Goal: Check status: Check status

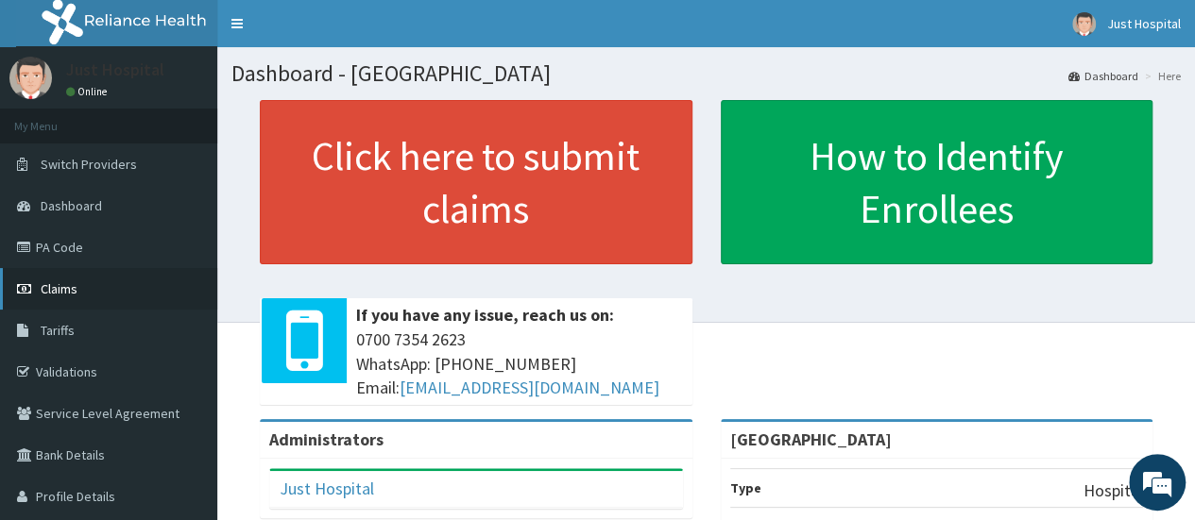
click at [91, 291] on link "Claims" at bounding box center [108, 289] width 217 height 42
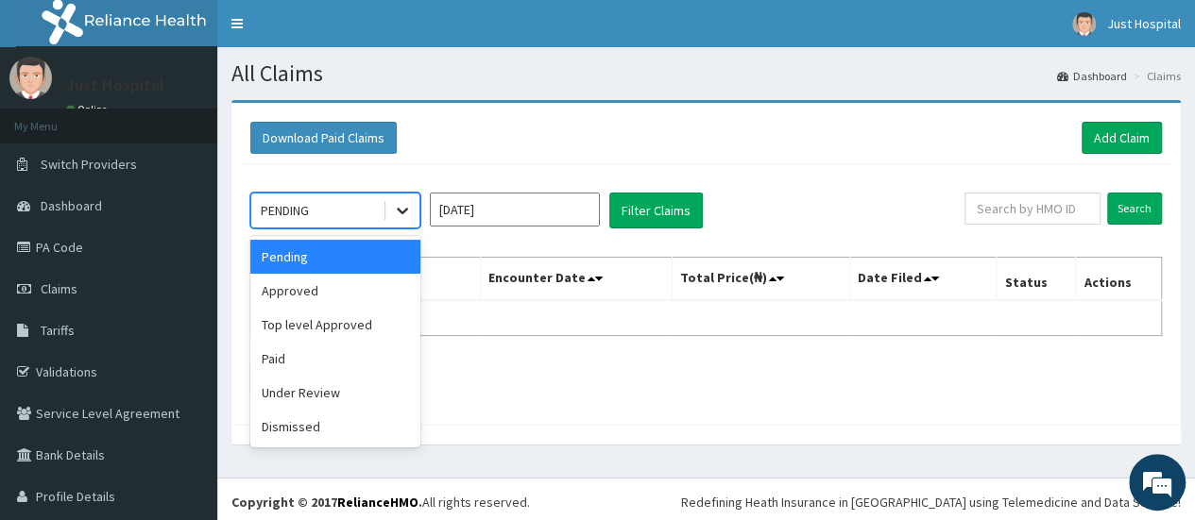
click at [413, 211] on div at bounding box center [402, 211] width 34 height 34
click at [372, 291] on div "Approved" at bounding box center [335, 291] width 170 height 34
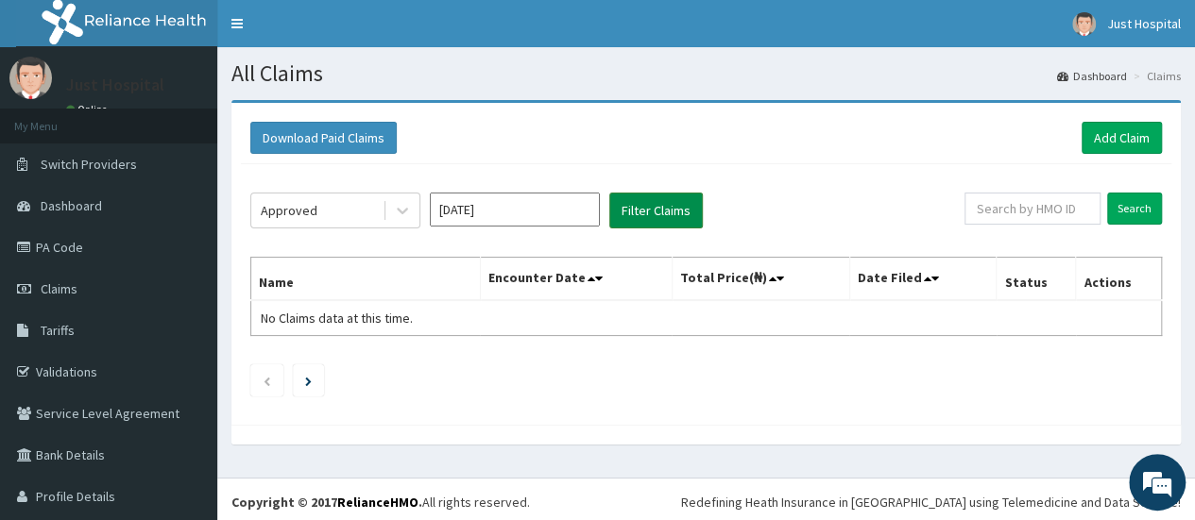
click at [684, 210] on button "Filter Claims" at bounding box center [655, 211] width 93 height 36
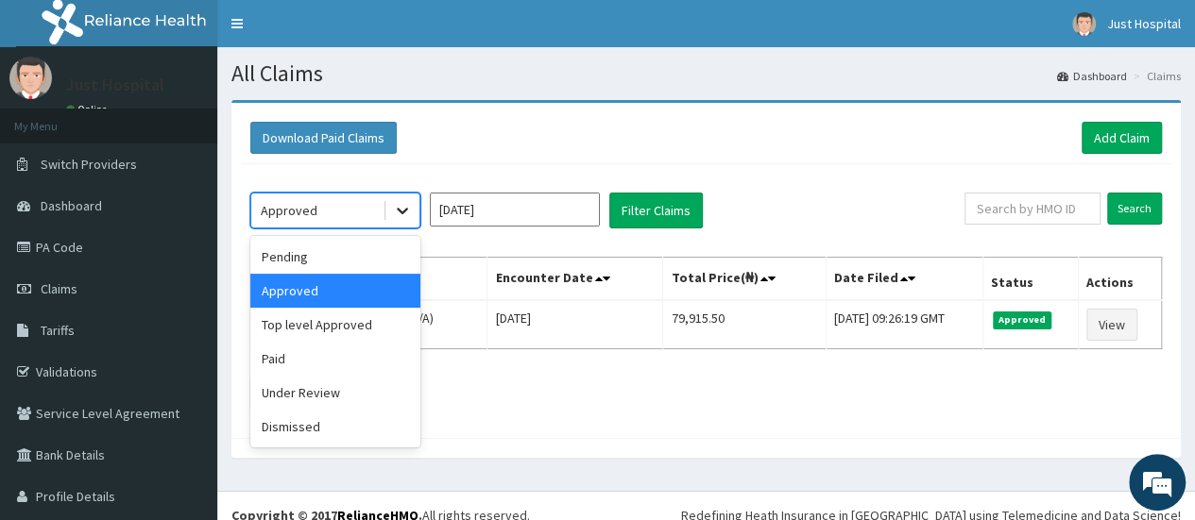
click at [401, 213] on icon at bounding box center [402, 210] width 19 height 19
click at [306, 352] on div "Paid" at bounding box center [335, 359] width 170 height 34
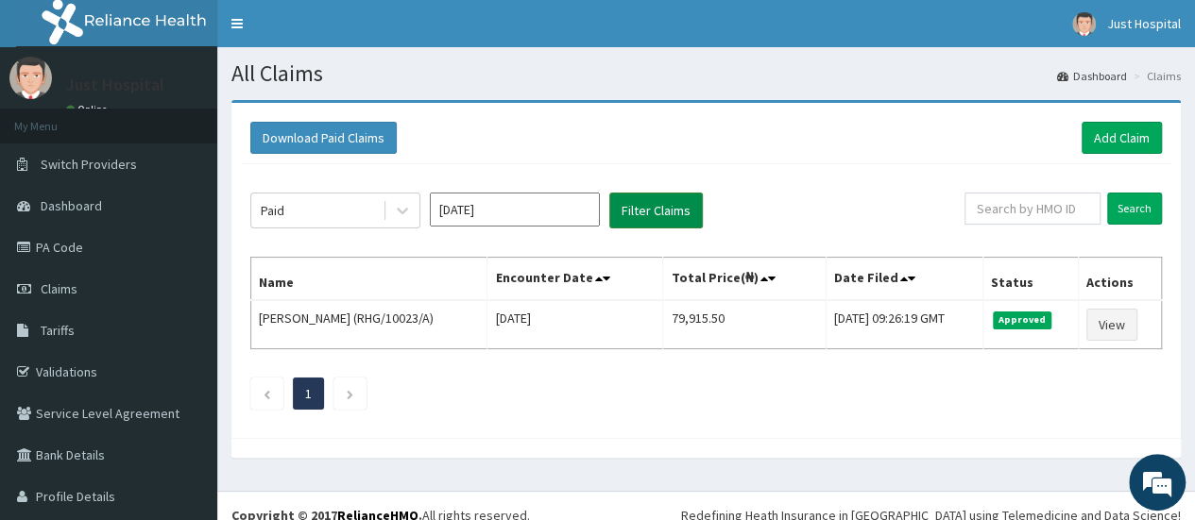
click at [672, 216] on button "Filter Claims" at bounding box center [655, 211] width 93 height 36
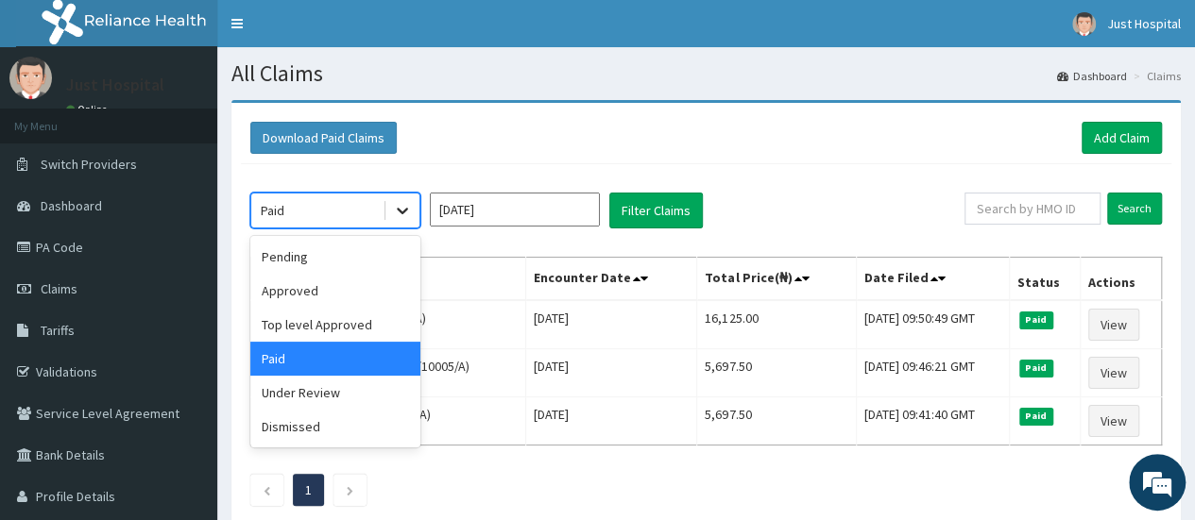
click at [410, 204] on icon at bounding box center [402, 210] width 19 height 19
click at [327, 331] on div "Top level Approved" at bounding box center [335, 325] width 170 height 34
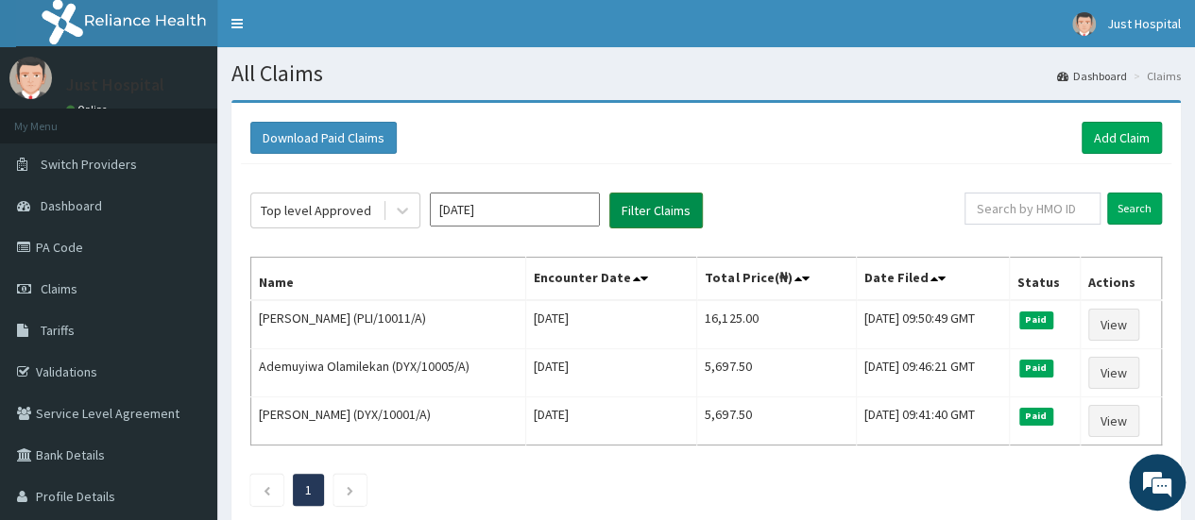
click at [677, 214] on button "Filter Claims" at bounding box center [655, 211] width 93 height 36
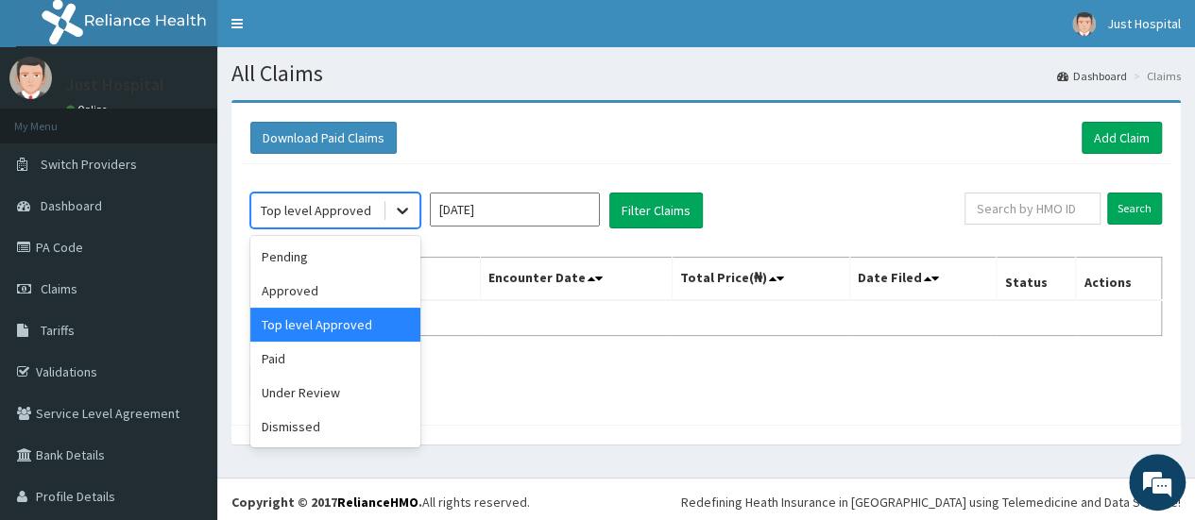
click at [410, 203] on icon at bounding box center [402, 210] width 19 height 19
click at [329, 255] on div "Pending" at bounding box center [335, 257] width 170 height 34
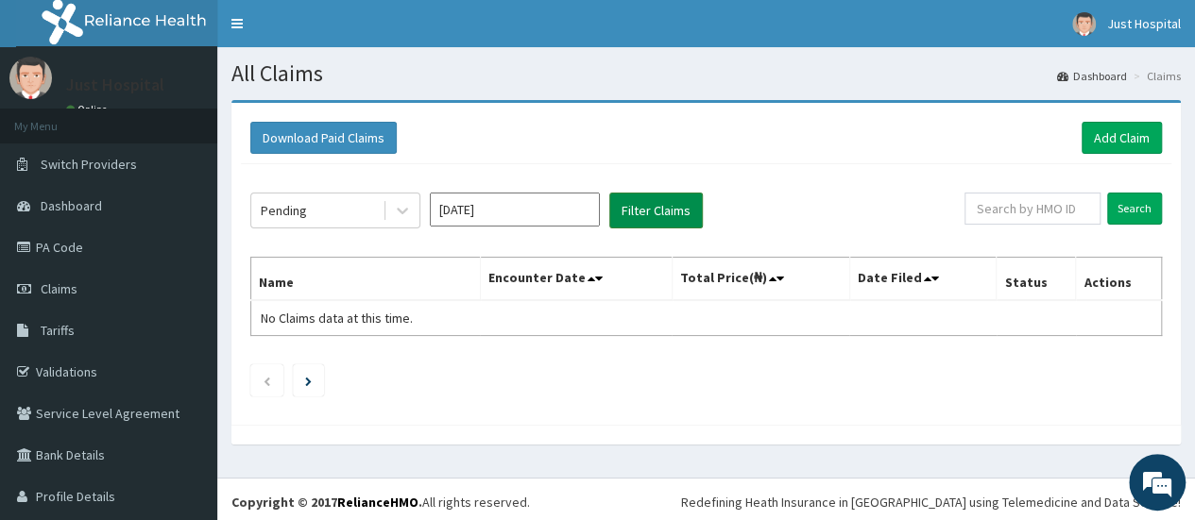
click at [637, 212] on button "Filter Claims" at bounding box center [655, 211] width 93 height 36
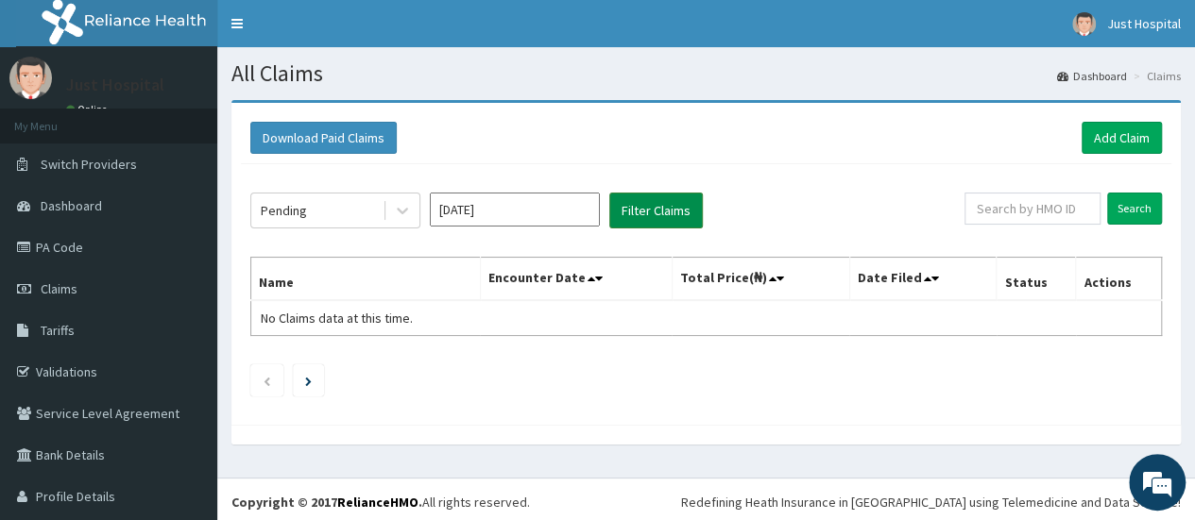
click at [637, 212] on button "Filter Claims" at bounding box center [655, 211] width 93 height 36
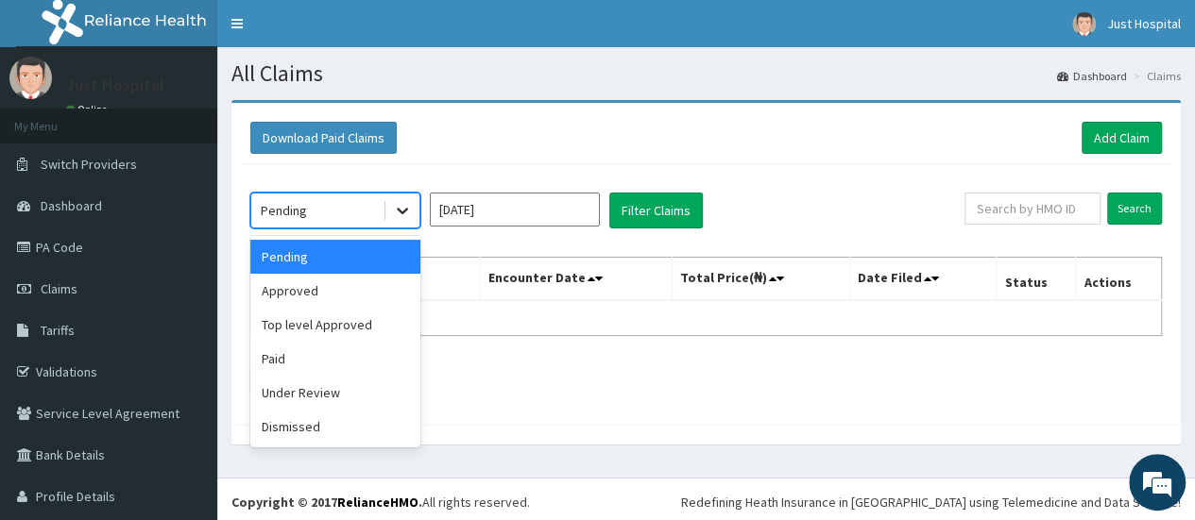
click at [397, 211] on icon at bounding box center [402, 210] width 19 height 19
click at [338, 289] on div "Approved" at bounding box center [335, 291] width 170 height 34
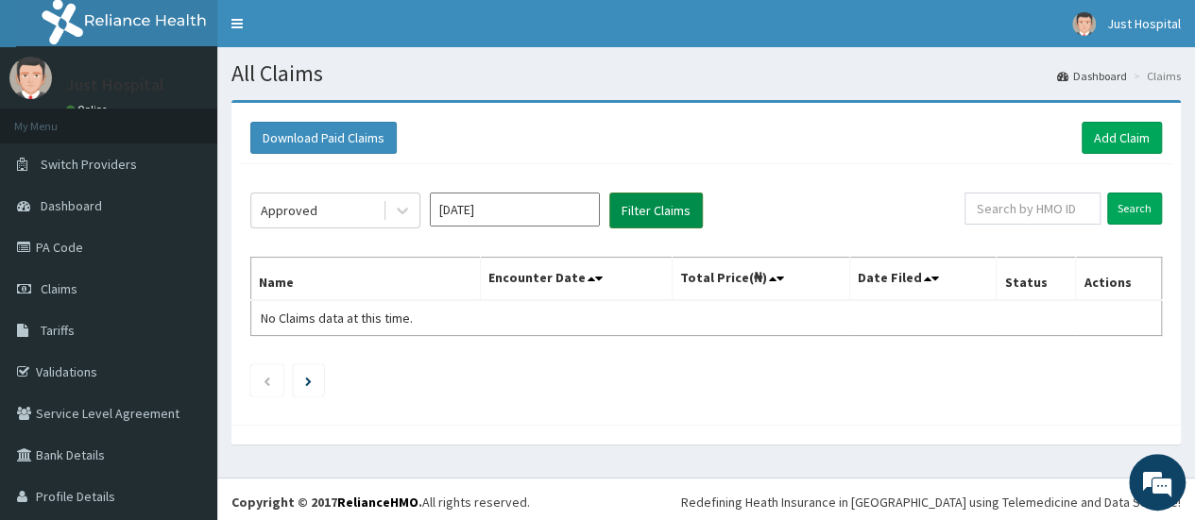
click at [665, 223] on button "Filter Claims" at bounding box center [655, 211] width 93 height 36
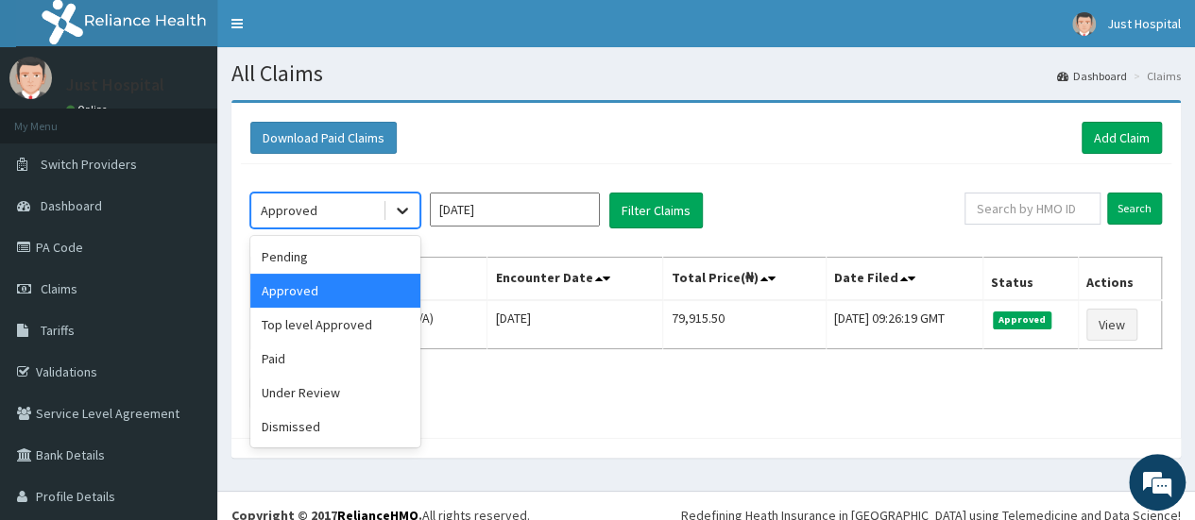
click at [405, 214] on icon at bounding box center [402, 210] width 19 height 19
click at [302, 343] on div "Paid" at bounding box center [335, 359] width 170 height 34
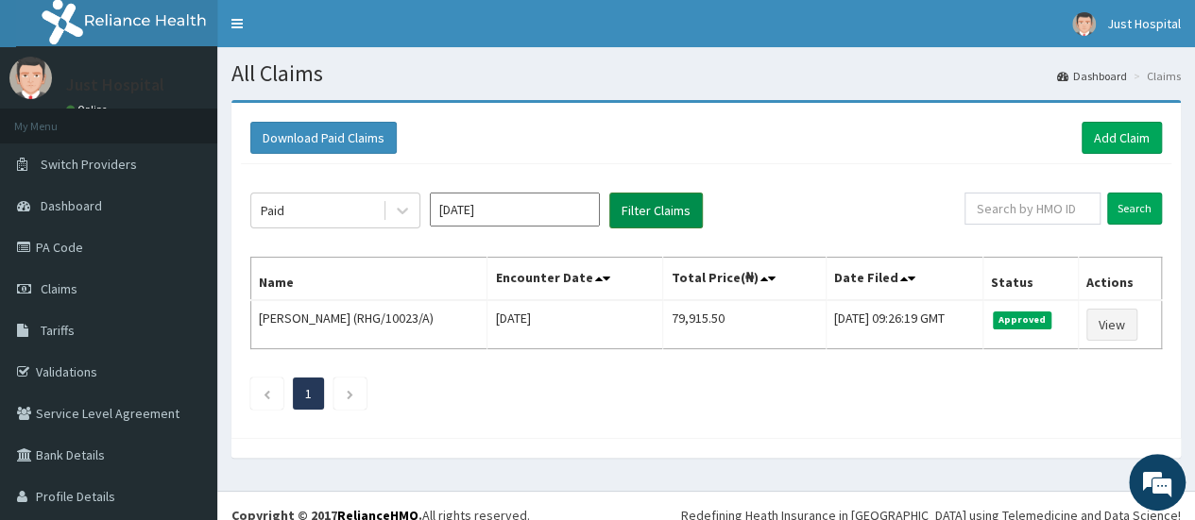
click at [655, 213] on button "Filter Claims" at bounding box center [655, 211] width 93 height 36
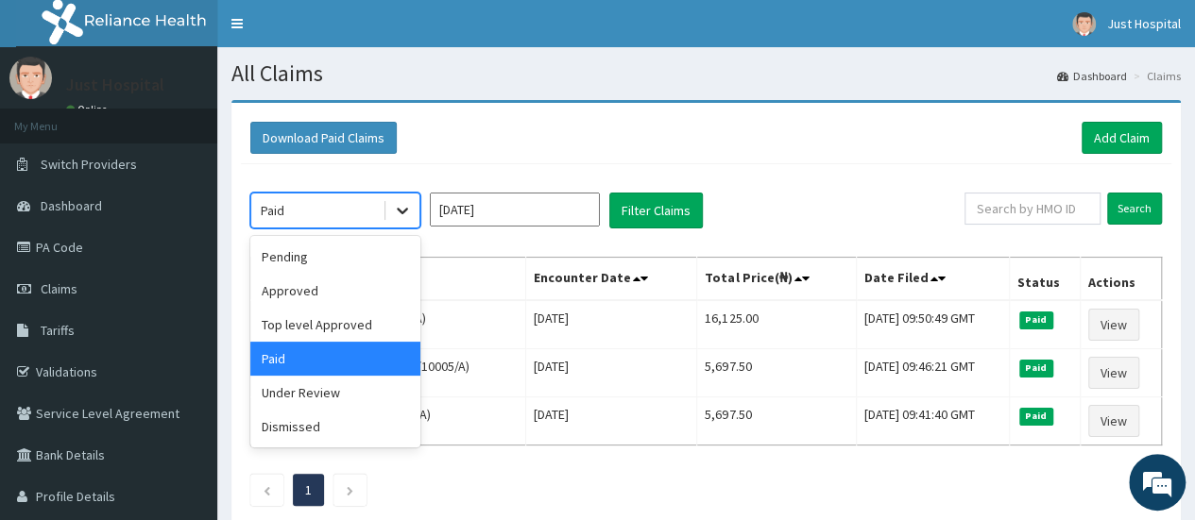
click at [400, 209] on icon at bounding box center [402, 210] width 19 height 19
click at [344, 399] on div "Under Review" at bounding box center [335, 393] width 170 height 34
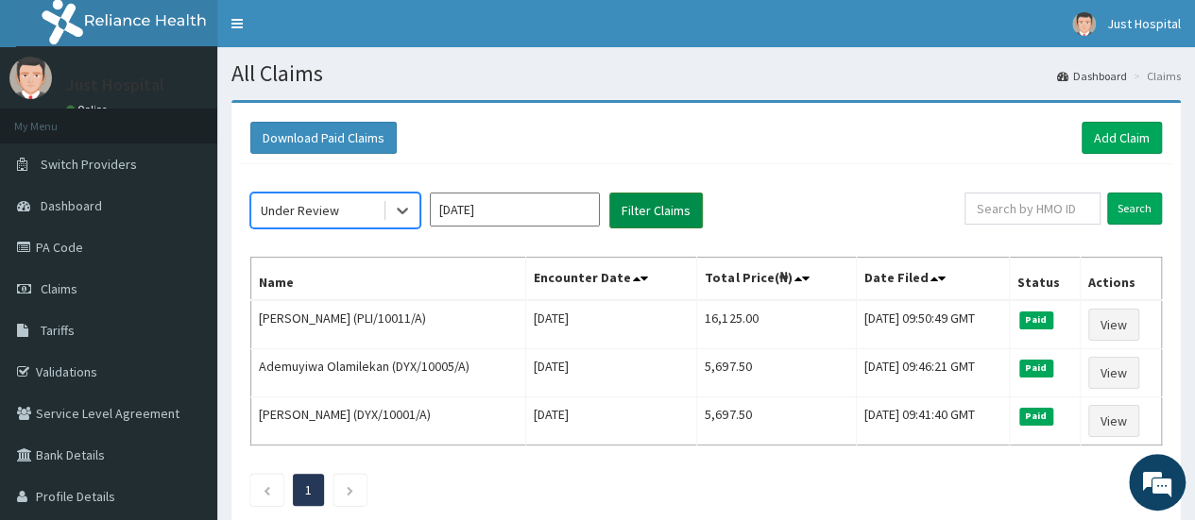
click at [692, 209] on button "Filter Claims" at bounding box center [655, 211] width 93 height 36
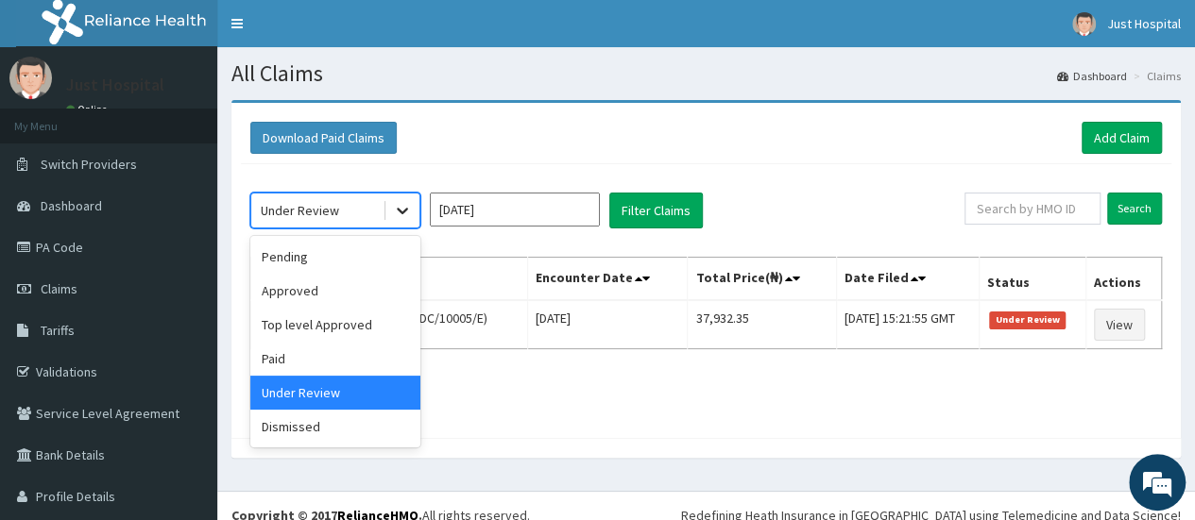
click at [399, 205] on icon at bounding box center [402, 210] width 19 height 19
click at [313, 428] on div "Dismissed" at bounding box center [335, 427] width 170 height 34
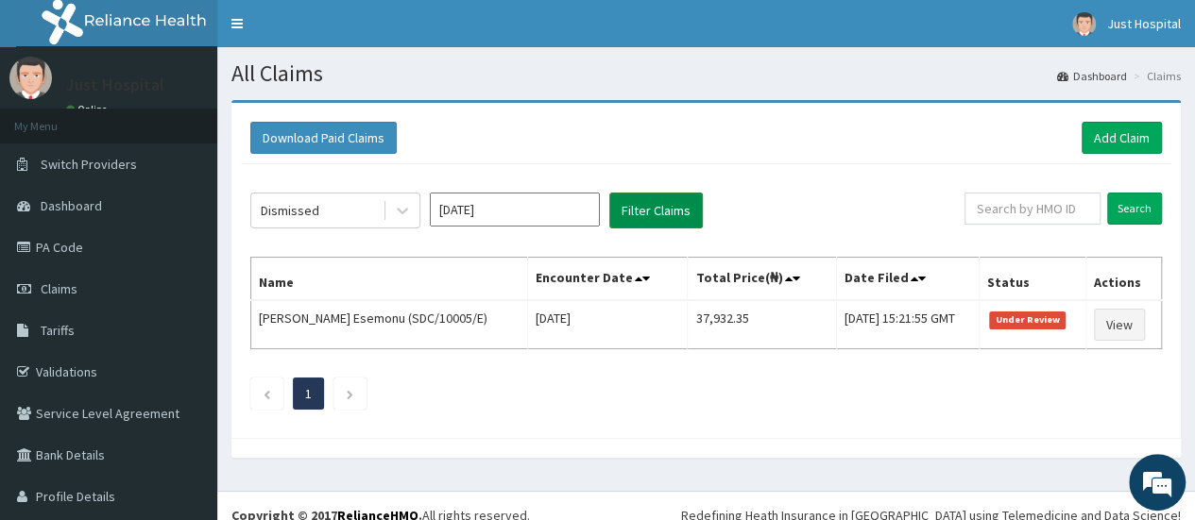
click at [680, 213] on button "Filter Claims" at bounding box center [655, 211] width 93 height 36
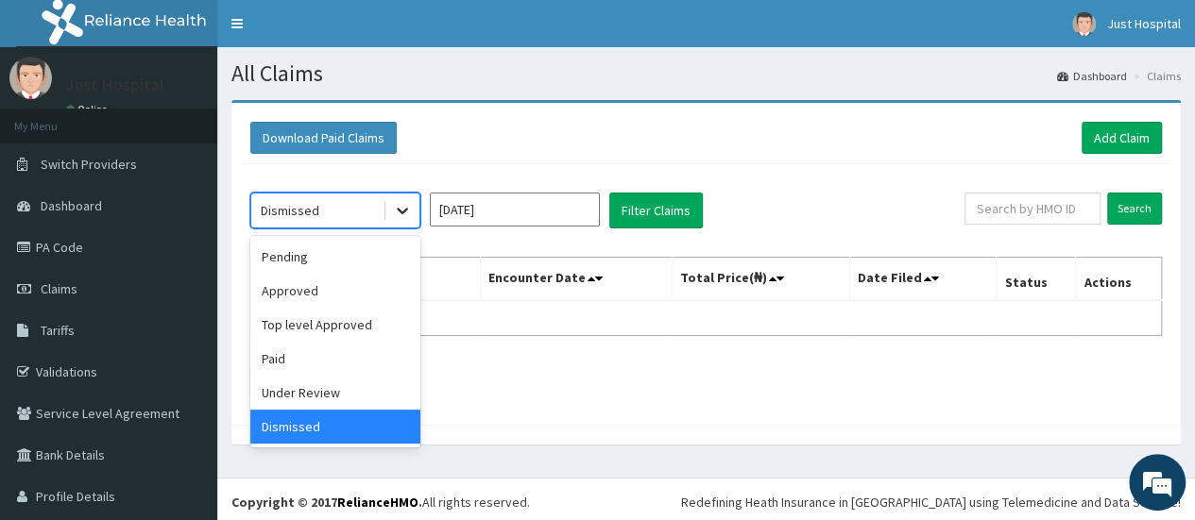
click at [403, 209] on icon at bounding box center [402, 210] width 19 height 19
click at [327, 371] on div "Paid" at bounding box center [335, 359] width 170 height 34
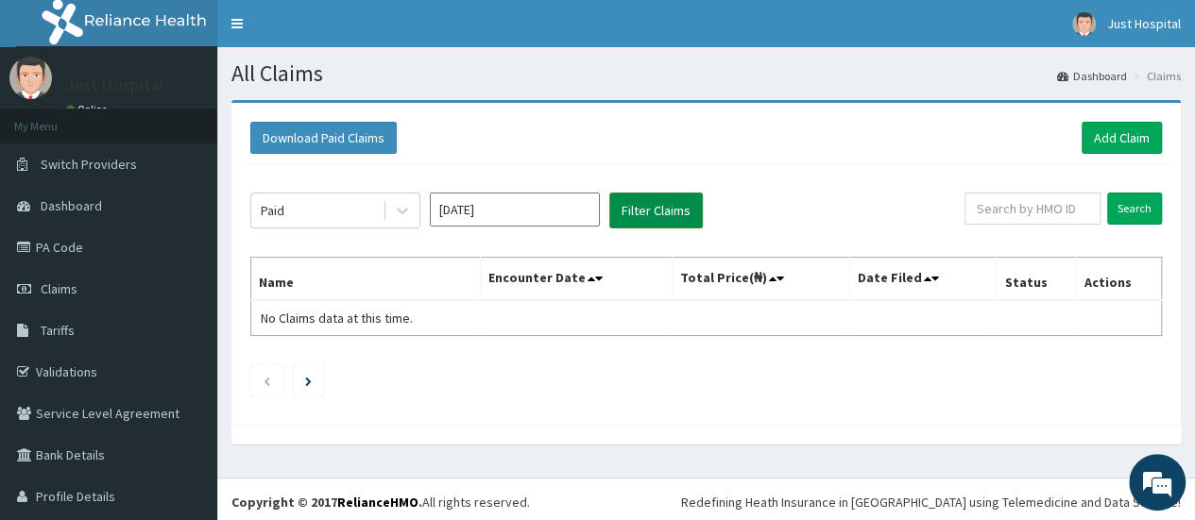
click at [650, 201] on button "Filter Claims" at bounding box center [655, 211] width 93 height 36
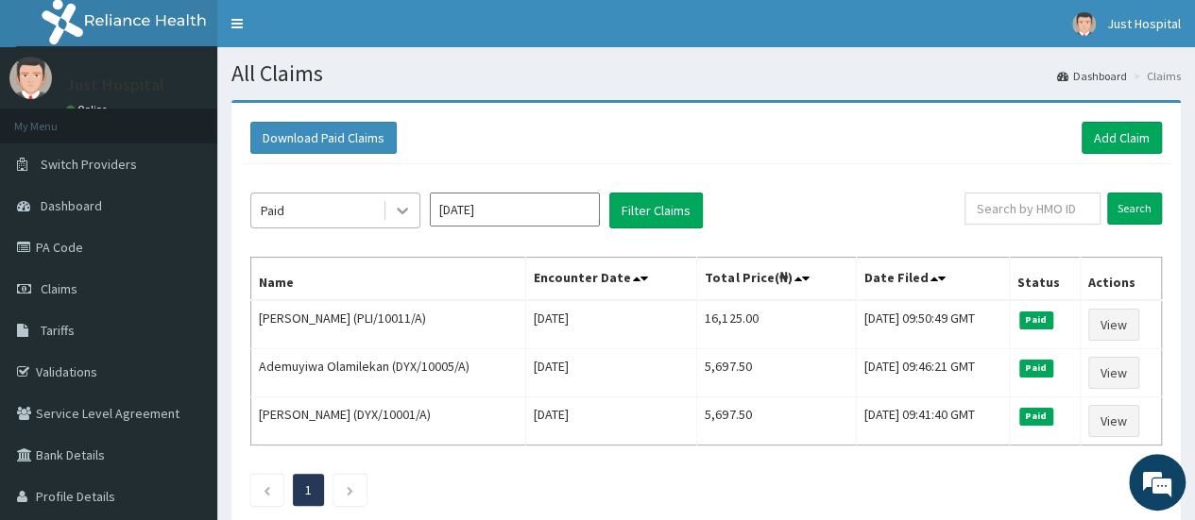
click at [411, 209] on icon at bounding box center [402, 210] width 19 height 19
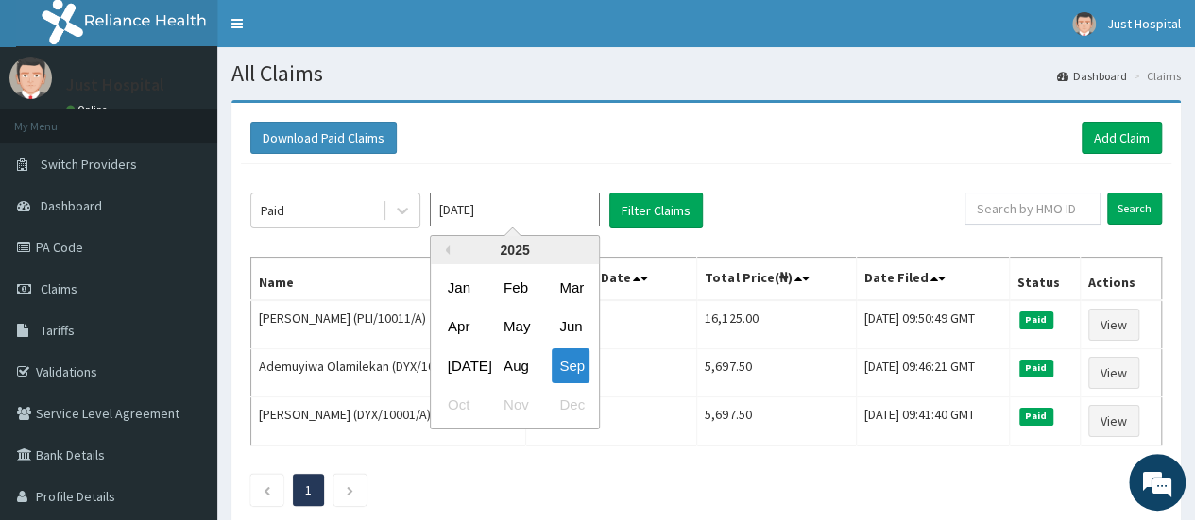
click at [589, 211] on input "[DATE]" at bounding box center [515, 210] width 170 height 34
click at [510, 355] on div "Aug" at bounding box center [515, 365] width 38 height 35
type input "[DATE]"
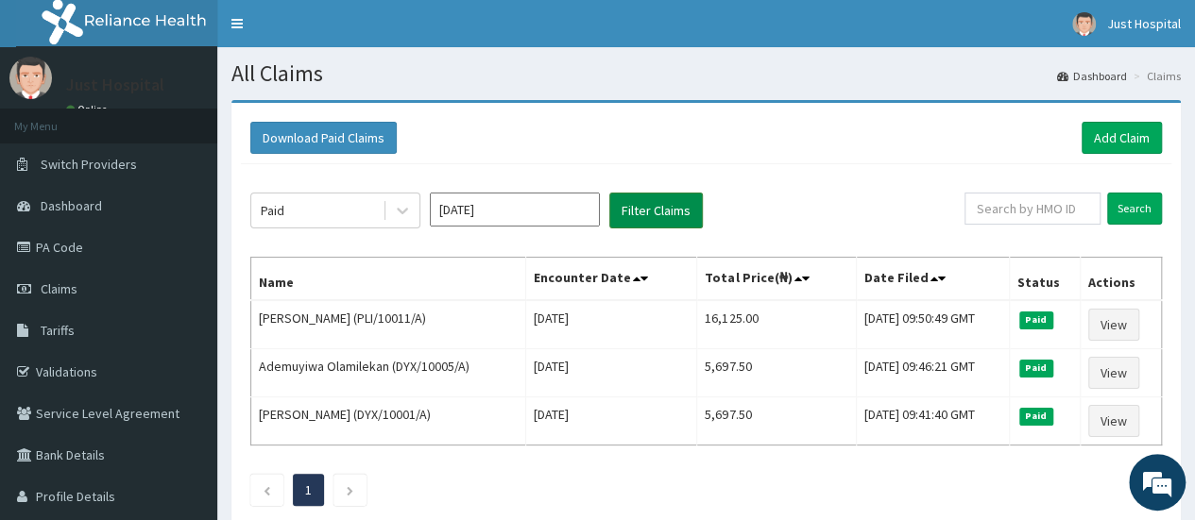
click at [648, 207] on button "Filter Claims" at bounding box center [655, 211] width 93 height 36
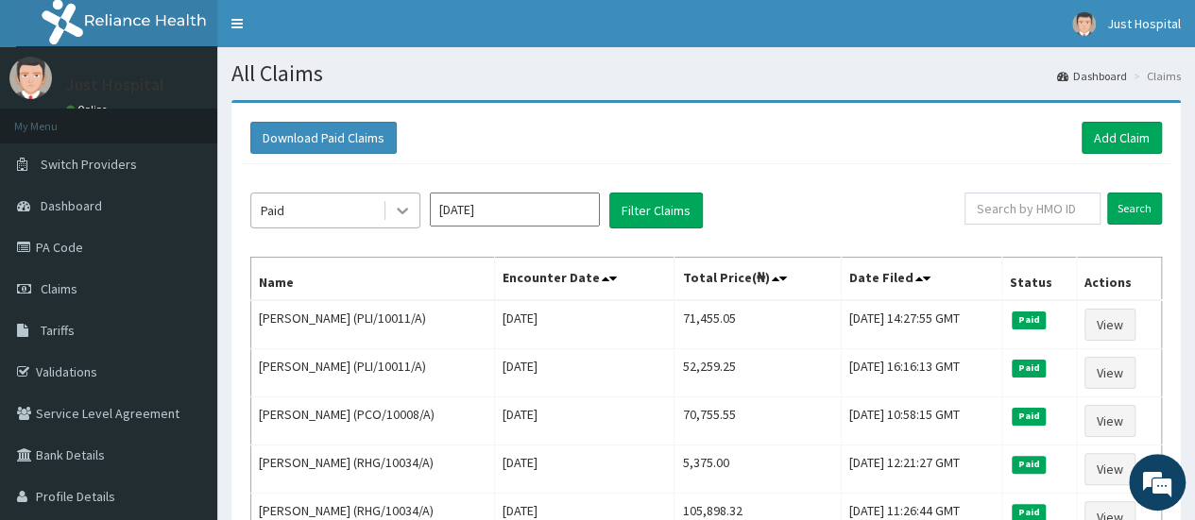
click at [395, 207] on icon at bounding box center [402, 210] width 19 height 19
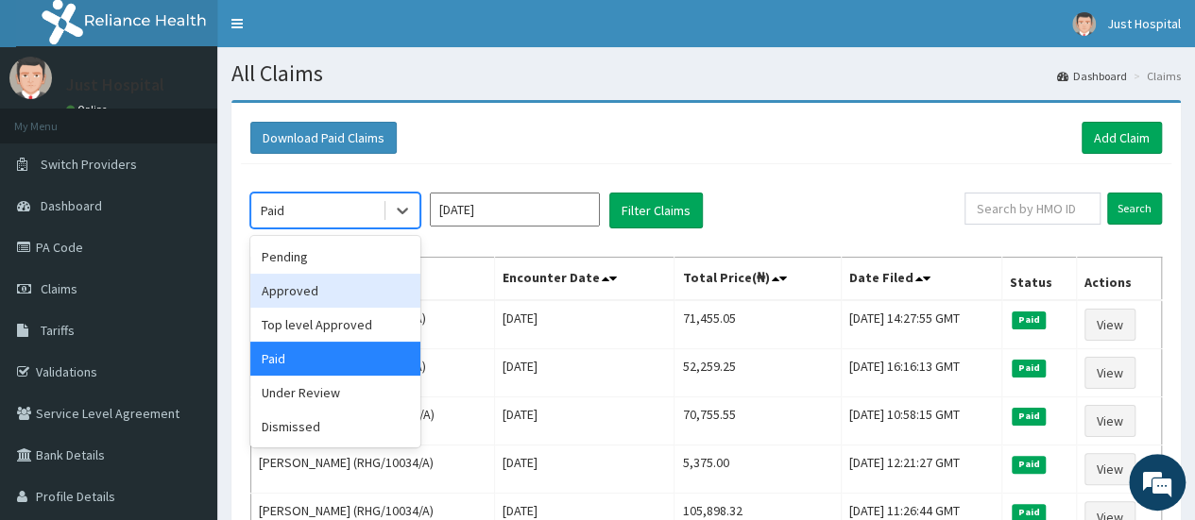
click at [331, 280] on div "Approved" at bounding box center [335, 291] width 170 height 34
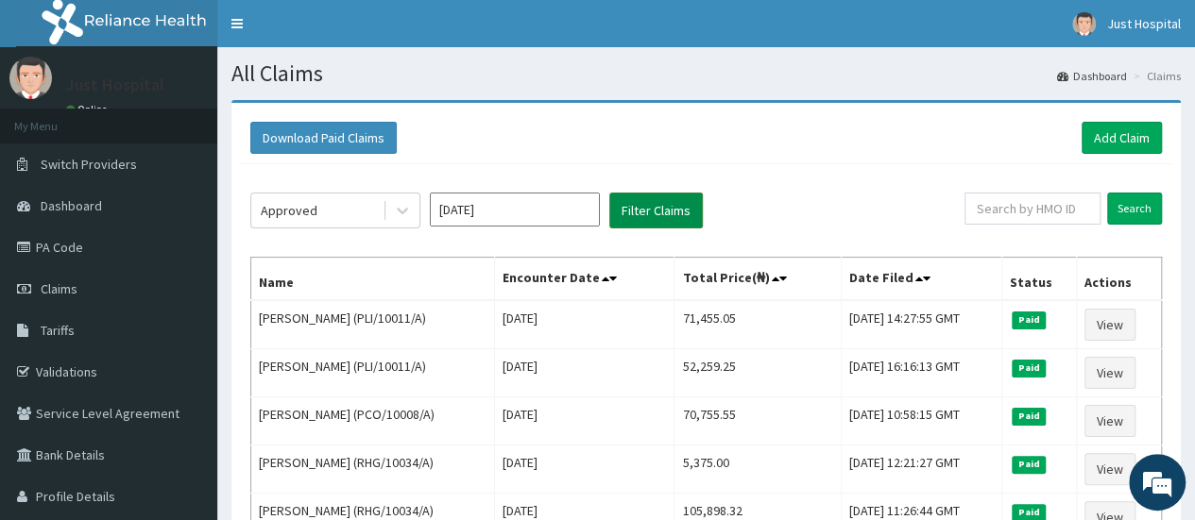
click at [667, 195] on button "Filter Claims" at bounding box center [655, 211] width 93 height 36
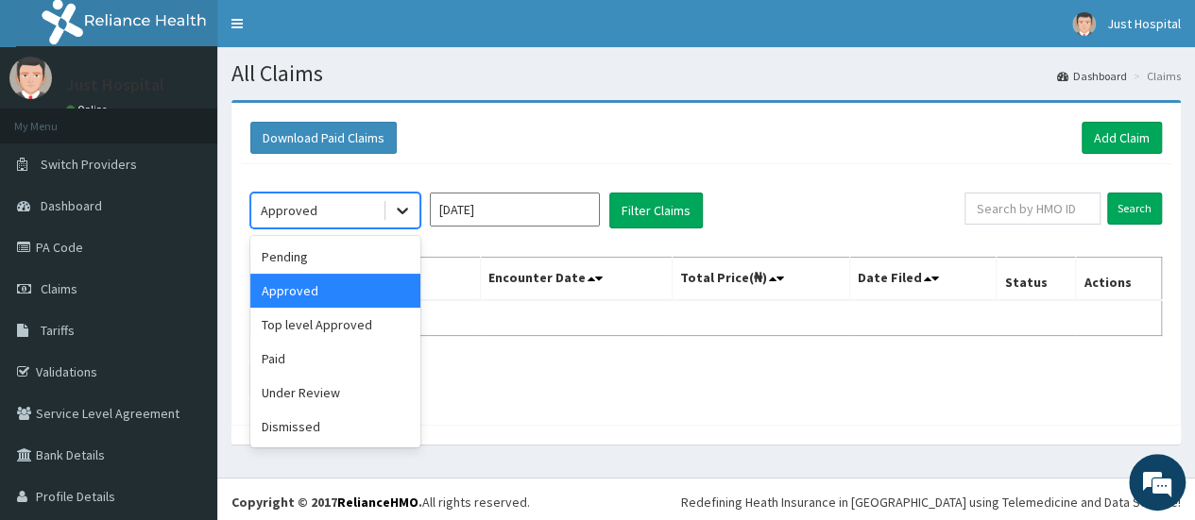
click at [392, 209] on div at bounding box center [402, 211] width 34 height 34
click at [308, 435] on div "Dismissed" at bounding box center [335, 427] width 170 height 34
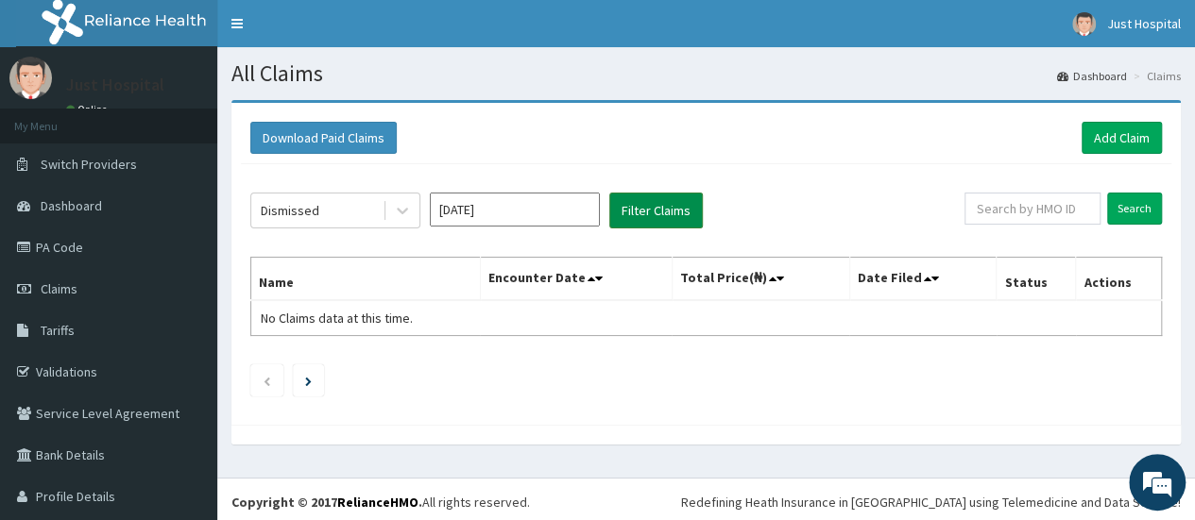
click at [684, 208] on button "Filter Claims" at bounding box center [655, 211] width 93 height 36
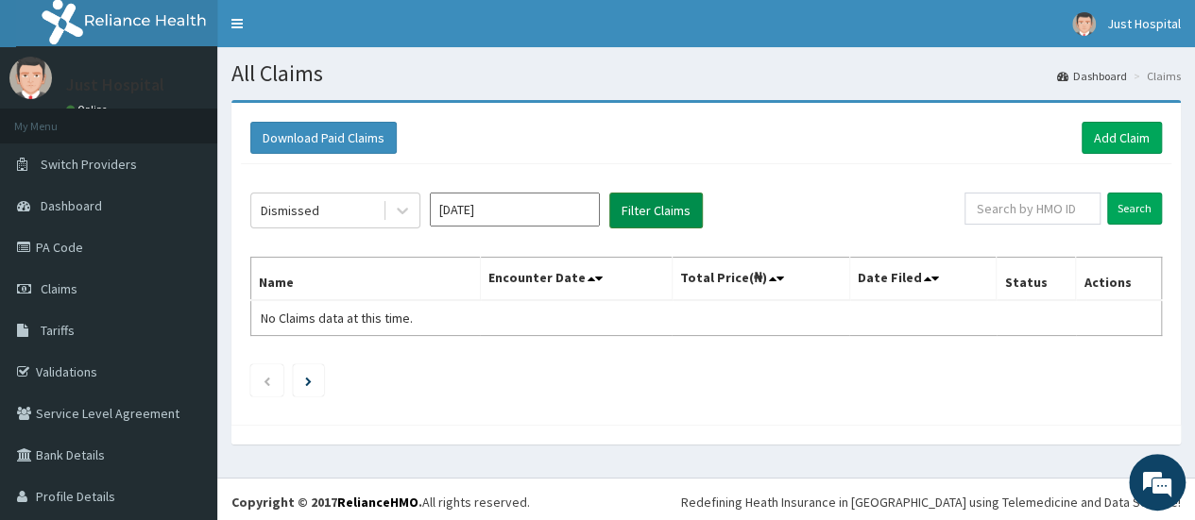
click at [684, 208] on button "Filter Claims" at bounding box center [655, 211] width 93 height 36
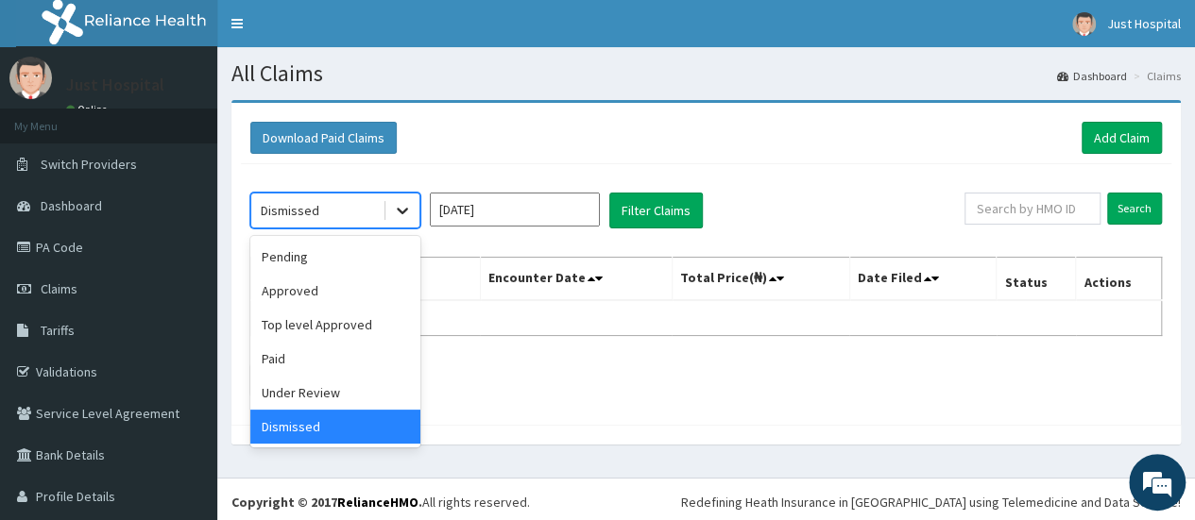
click at [406, 216] on icon at bounding box center [402, 210] width 19 height 19
click at [378, 258] on div "Pending" at bounding box center [335, 257] width 170 height 34
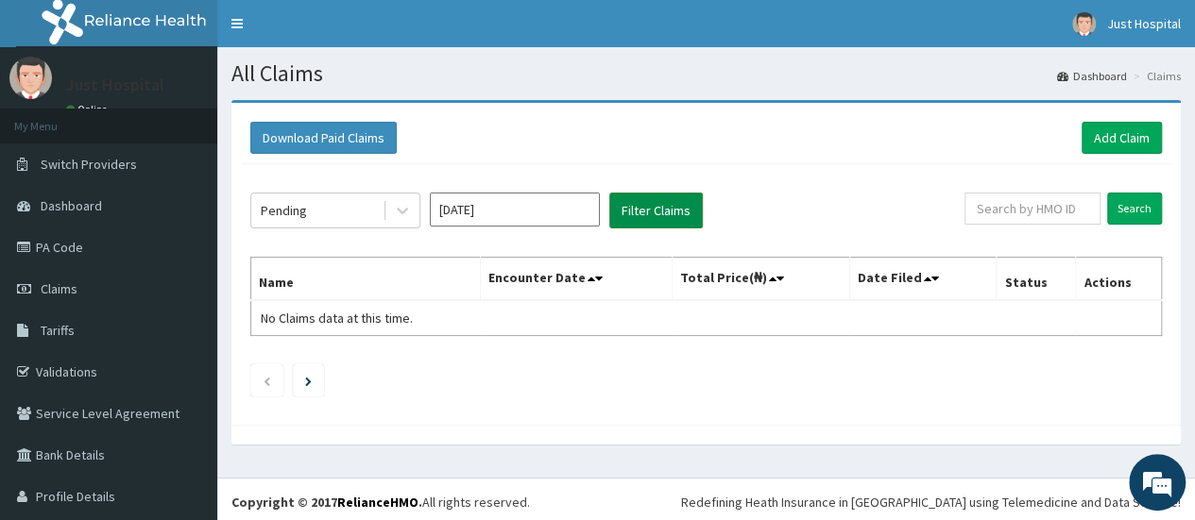
click at [627, 212] on button "Filter Claims" at bounding box center [655, 211] width 93 height 36
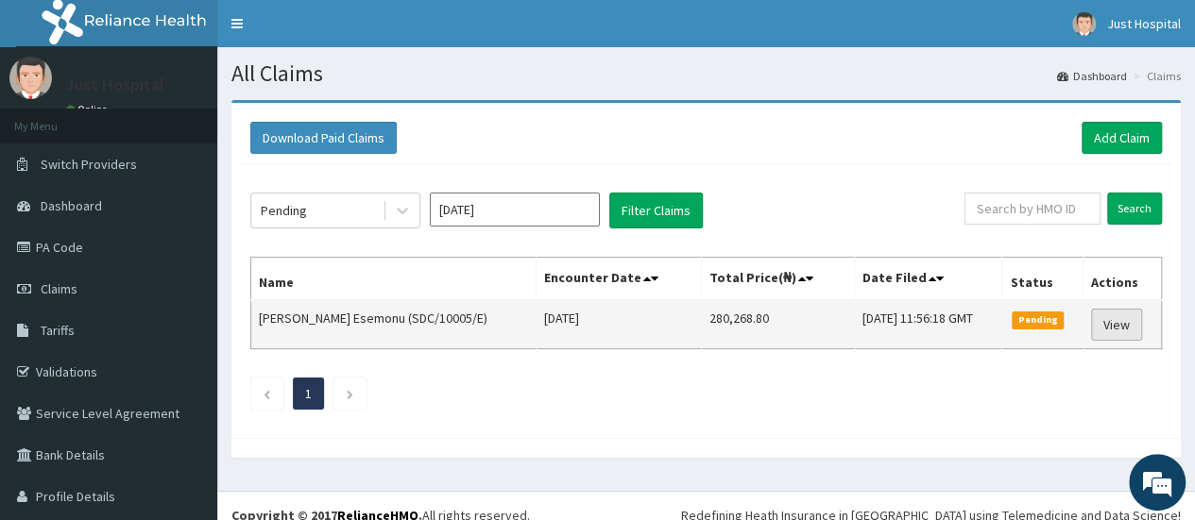
click at [1107, 328] on link "View" at bounding box center [1116, 325] width 51 height 32
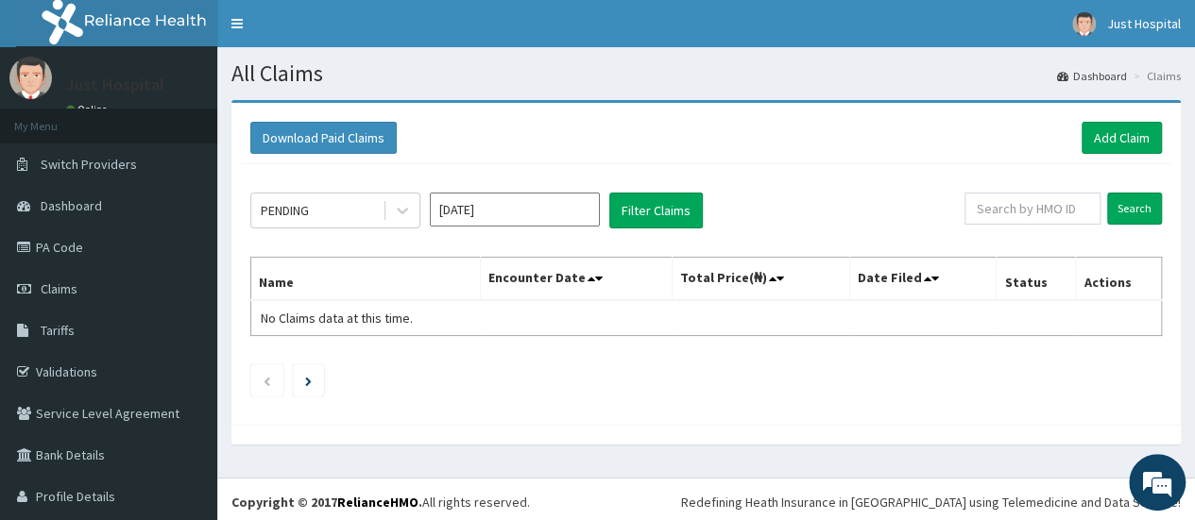
scroll to position [4, 0]
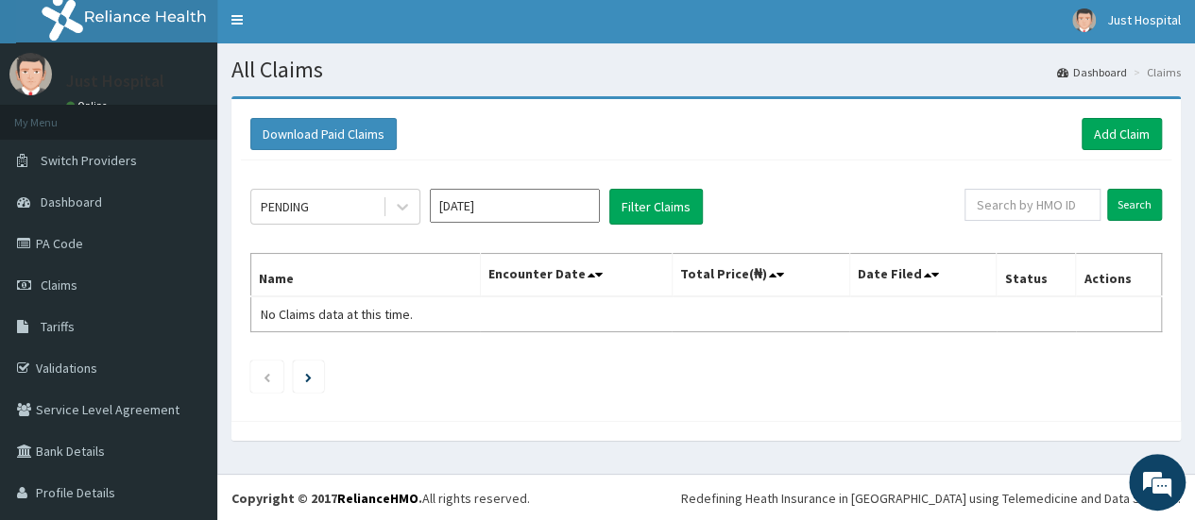
click at [496, 286] on th "Encounter Date" at bounding box center [576, 275] width 192 height 43
